Goal: Task Accomplishment & Management: Manage account settings

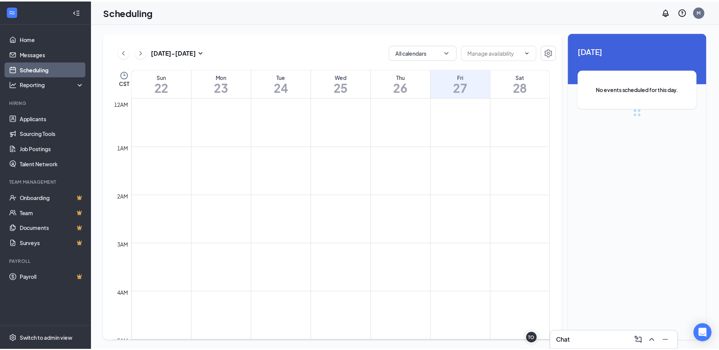
scroll to position [373, 0]
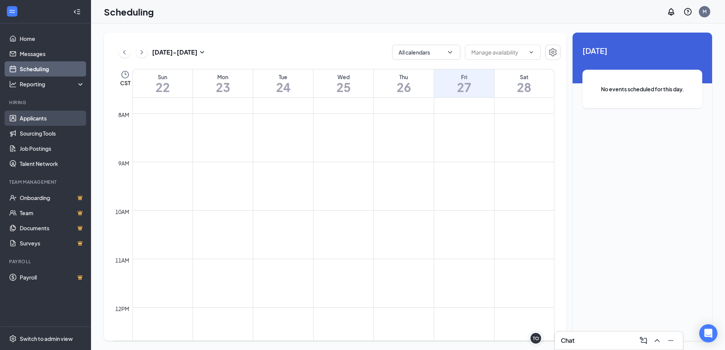
click at [34, 120] on link "Applicants" at bounding box center [52, 118] width 65 height 15
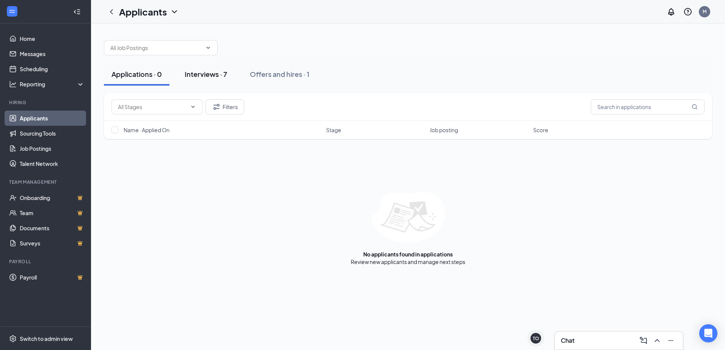
click at [207, 78] on div "Interviews · 7" at bounding box center [206, 73] width 42 height 9
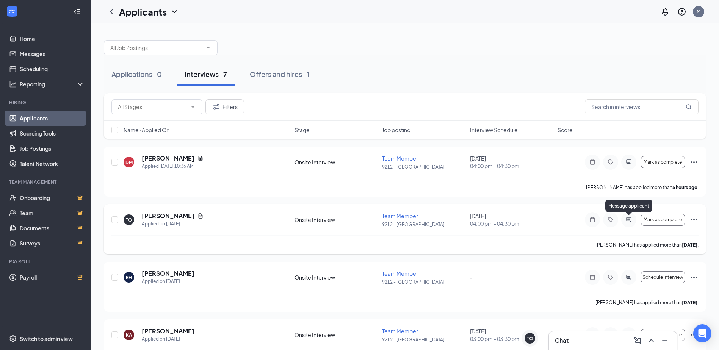
click at [631, 218] on icon "ActiveChat" at bounding box center [628, 220] width 9 height 6
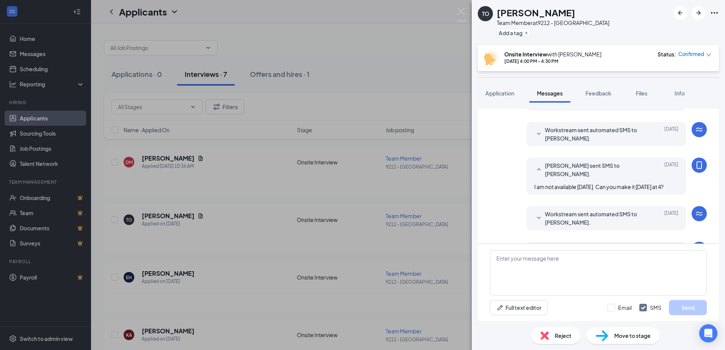
scroll to position [246, 0]
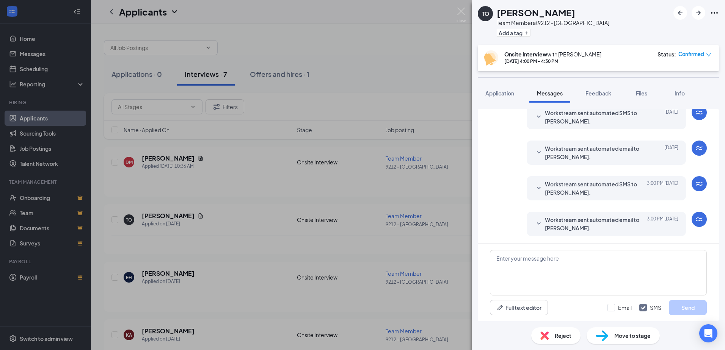
click at [564, 188] on span "Workstream sent automated SMS to [PERSON_NAME]." at bounding box center [594, 188] width 99 height 17
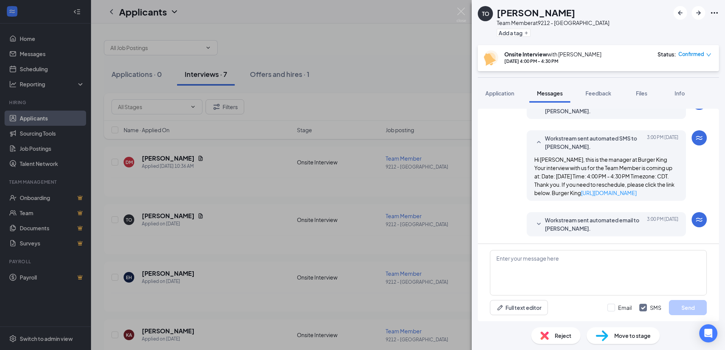
scroll to position [292, 0]
click at [570, 229] on span "Workstream sent automated email to [PERSON_NAME]." at bounding box center [594, 224] width 99 height 17
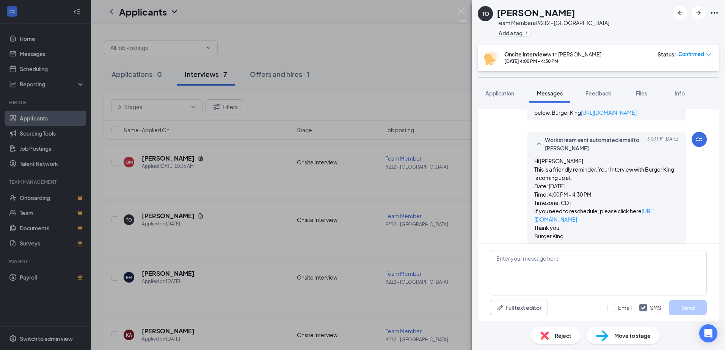
scroll to position [380, 0]
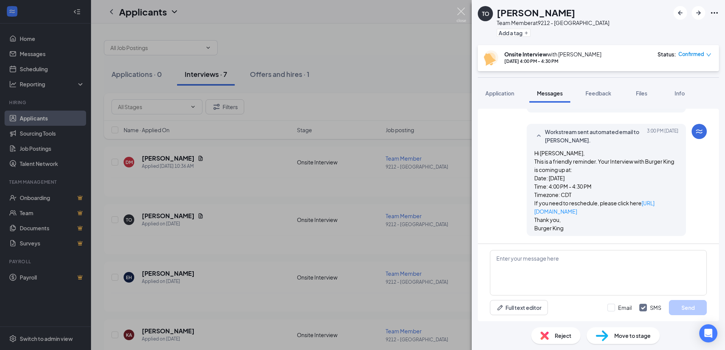
click at [462, 12] on img at bounding box center [460, 15] width 9 height 15
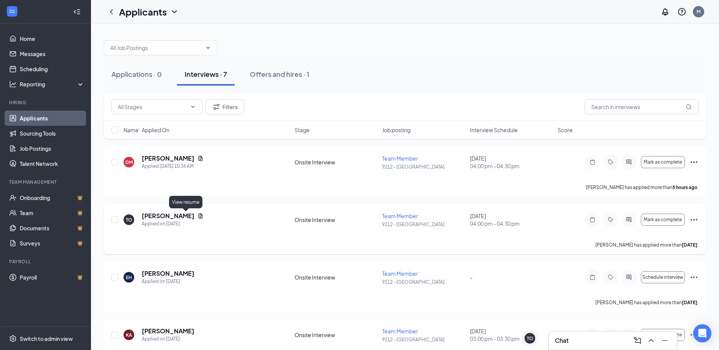
click at [199, 216] on icon "Document" at bounding box center [201, 215] width 4 height 5
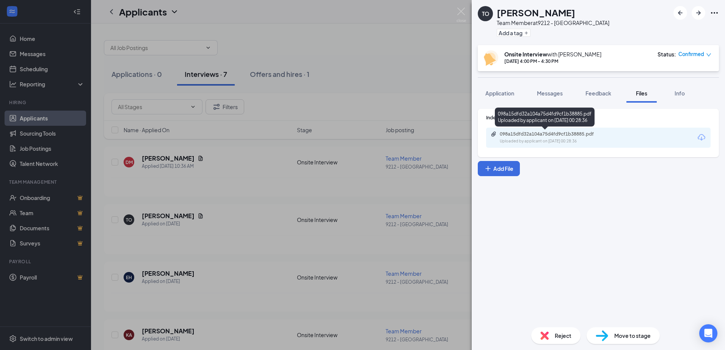
click at [508, 139] on div "Uploaded by applicant on [DATE] 00:28:36" at bounding box center [557, 141] width 114 height 6
